Goal: Browse casually

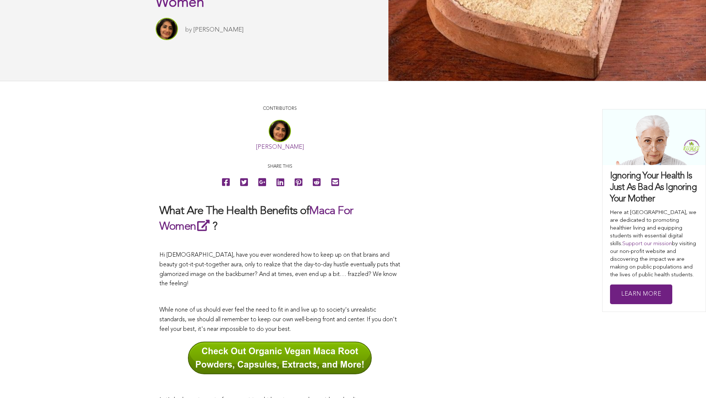
scroll to position [135, 0]
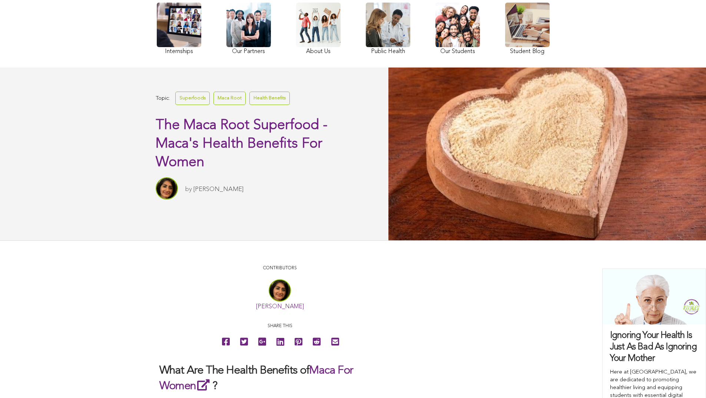
click at [436, 50] on link at bounding box center [458, 30] width 44 height 54
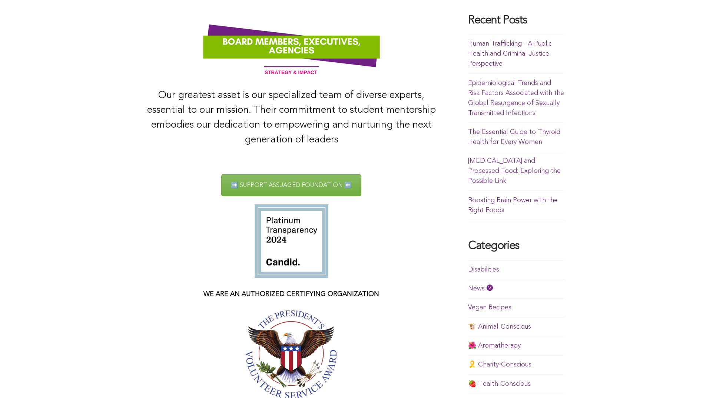
scroll to position [36, 0]
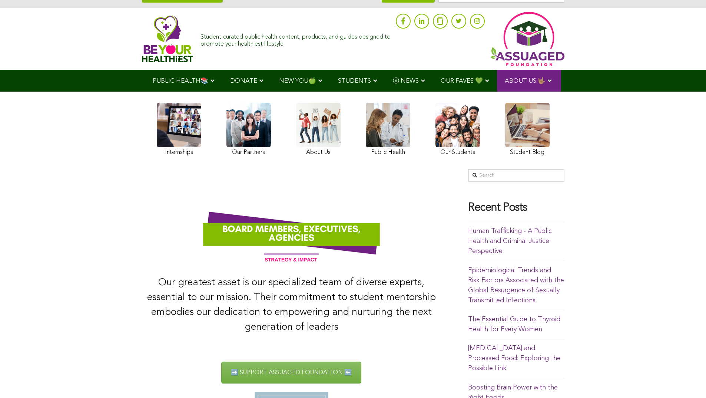
click at [142, 36] on img at bounding box center [168, 38] width 52 height 47
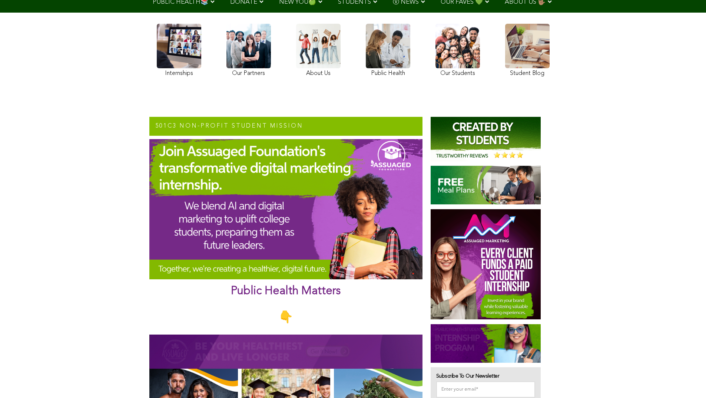
scroll to position [95, 0]
